Goal: Navigation & Orientation: Go to known website

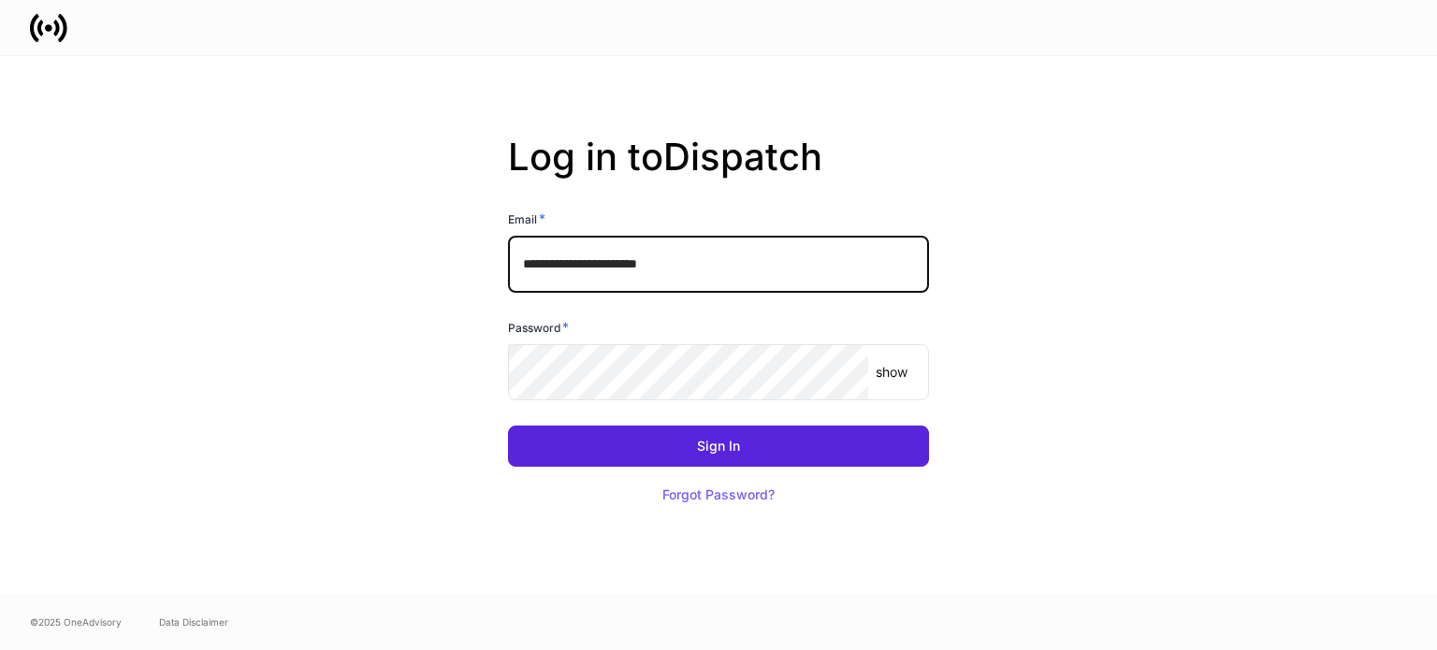
click at [898, 377] on p "show" at bounding box center [892, 372] width 32 height 19
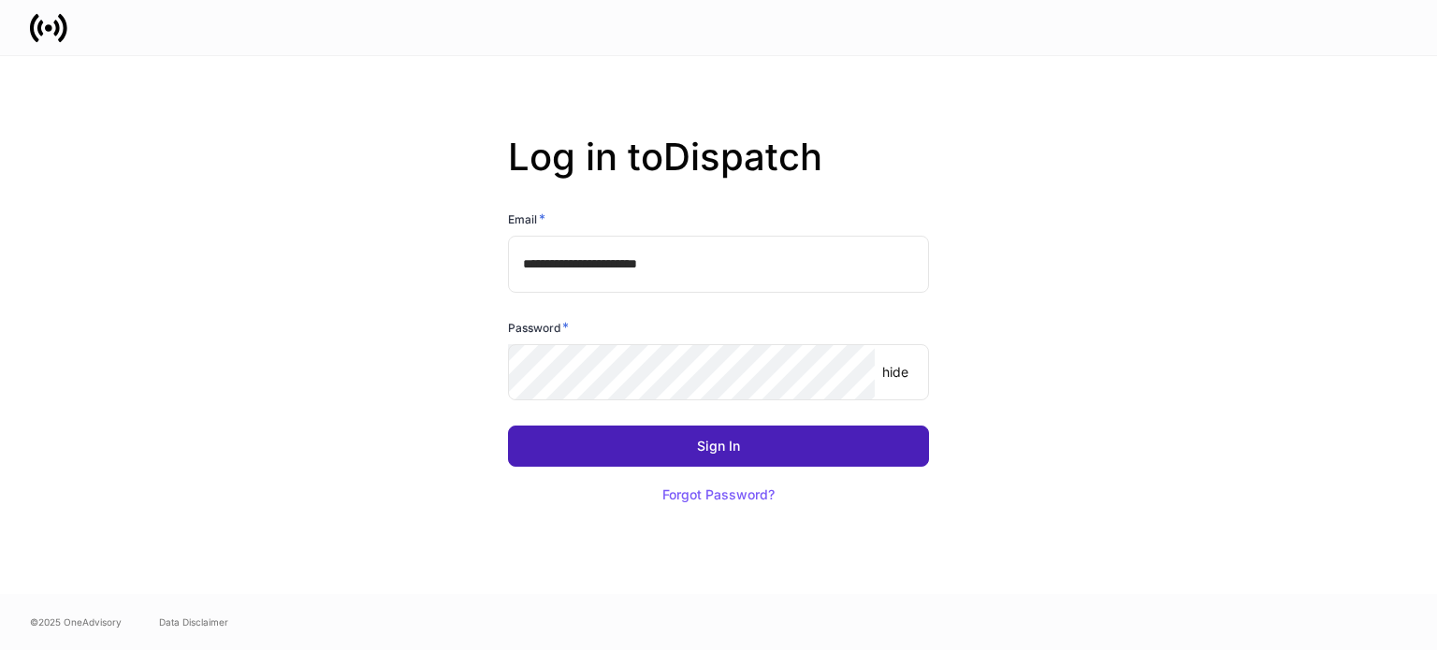
click at [653, 444] on button "Sign In" at bounding box center [718, 446] width 421 height 41
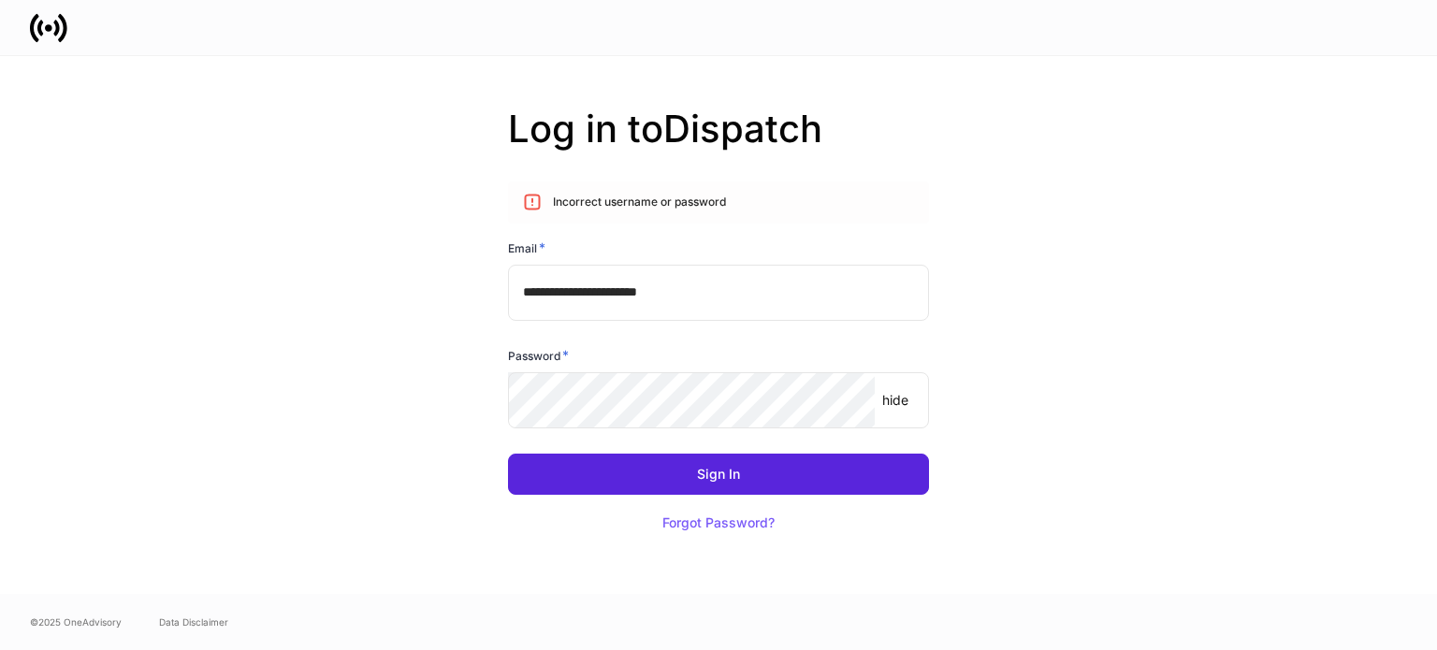
click at [901, 406] on p "hide" at bounding box center [895, 400] width 26 height 19
